Goal: Navigation & Orientation: Find specific page/section

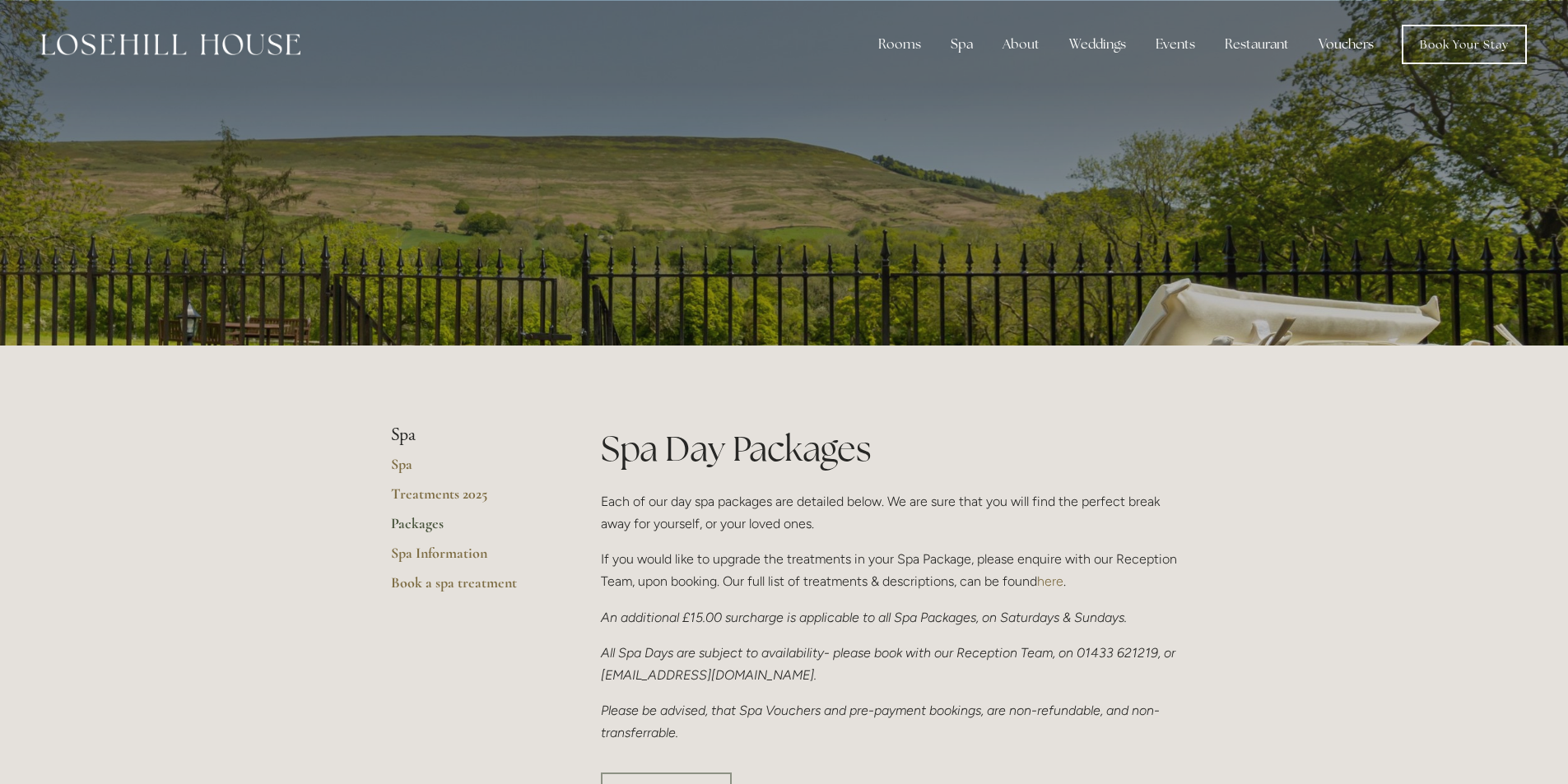
click at [1346, 44] on link "Vouchers" at bounding box center [1345, 44] width 82 height 33
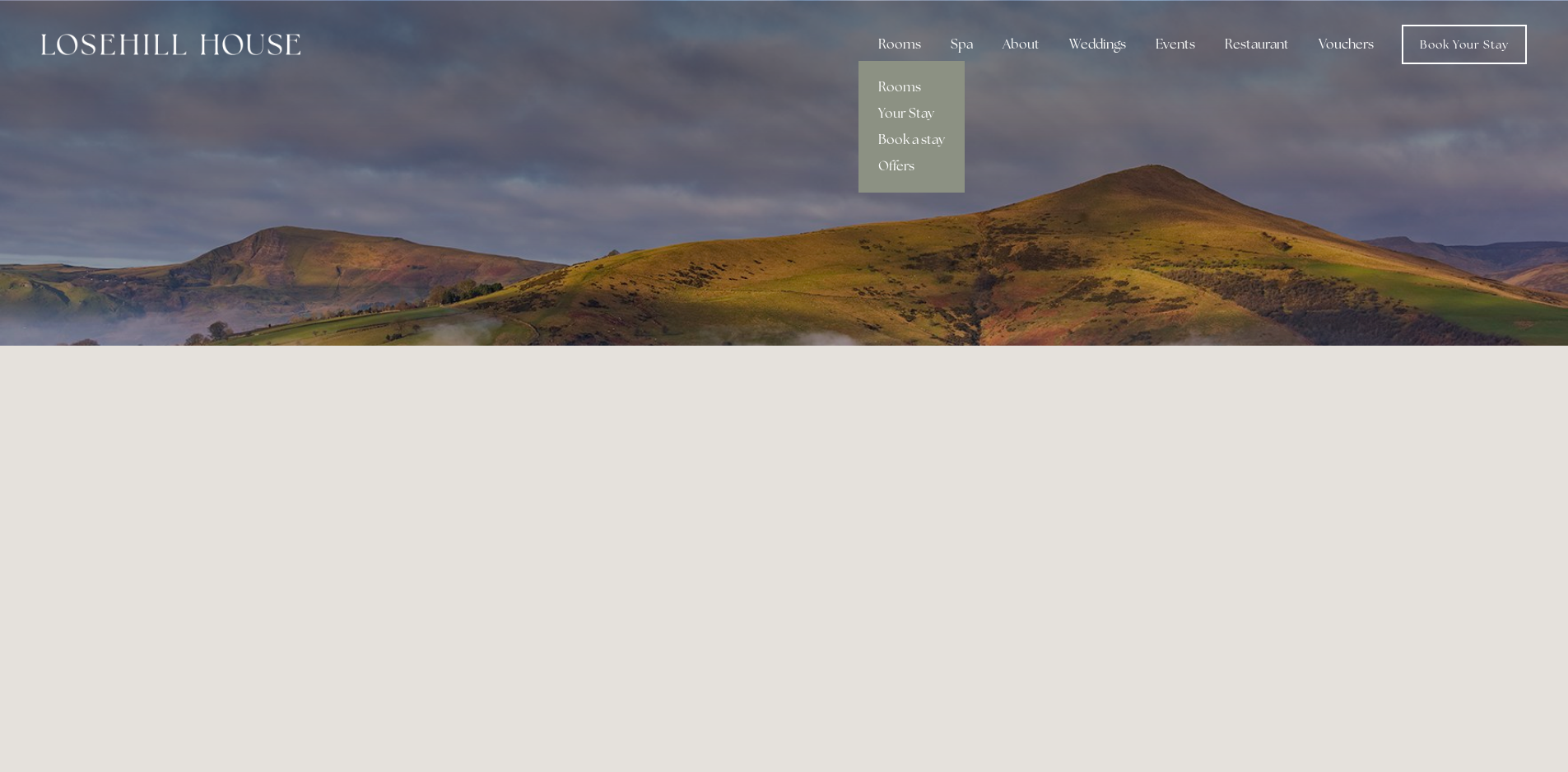
click at [916, 142] on link "Book a stay" at bounding box center [911, 140] width 106 height 26
